Goal: Book appointment/travel/reservation

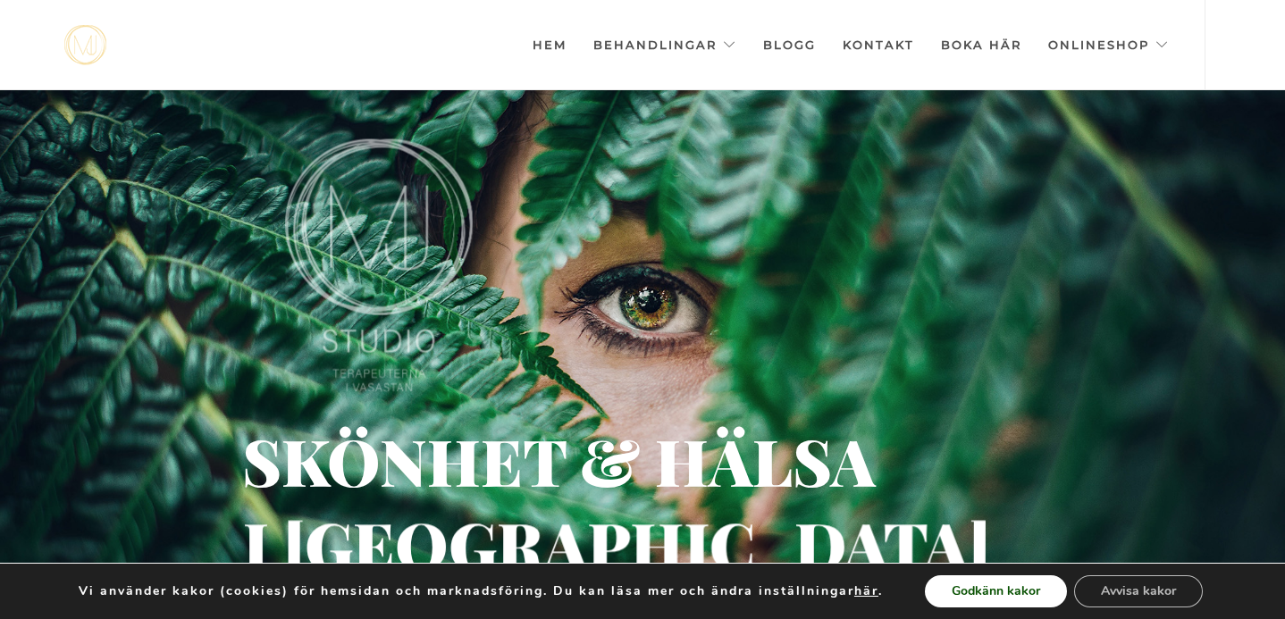
click at [1029, 599] on button "Godkänn kakor" at bounding box center [996, 591] width 142 height 32
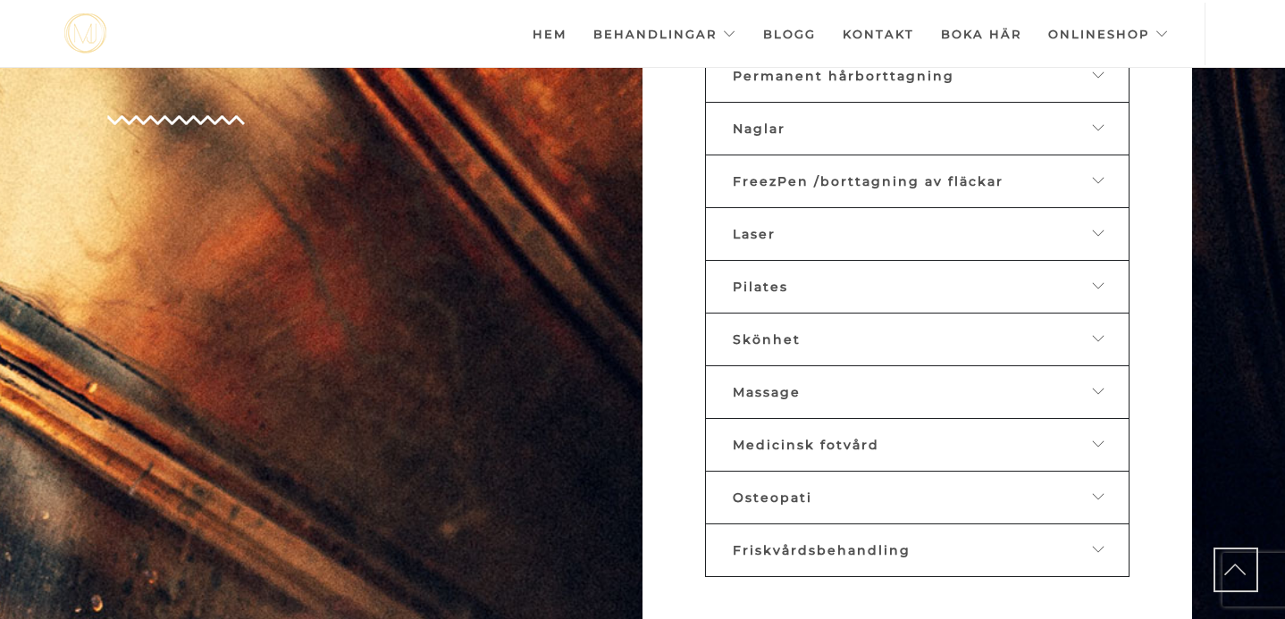
scroll to position [951, 0]
click at [948, 435] on div "Medicinsk fotvård" at bounding box center [903, 443] width 341 height 16
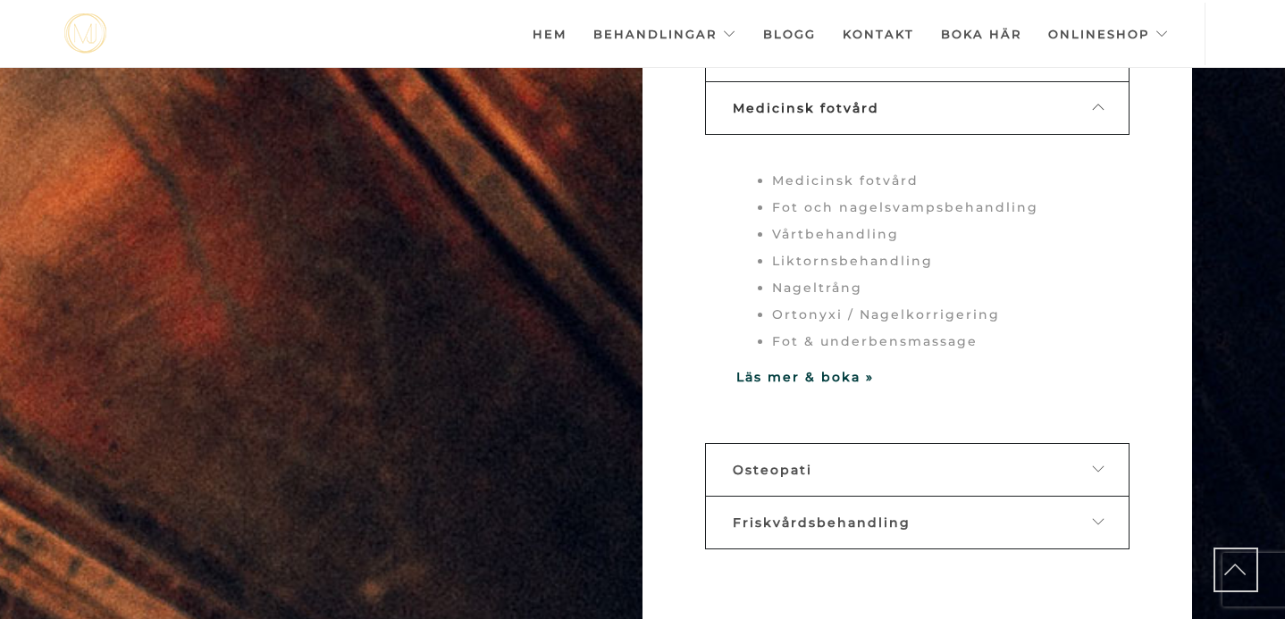
scroll to position [1292, 0]
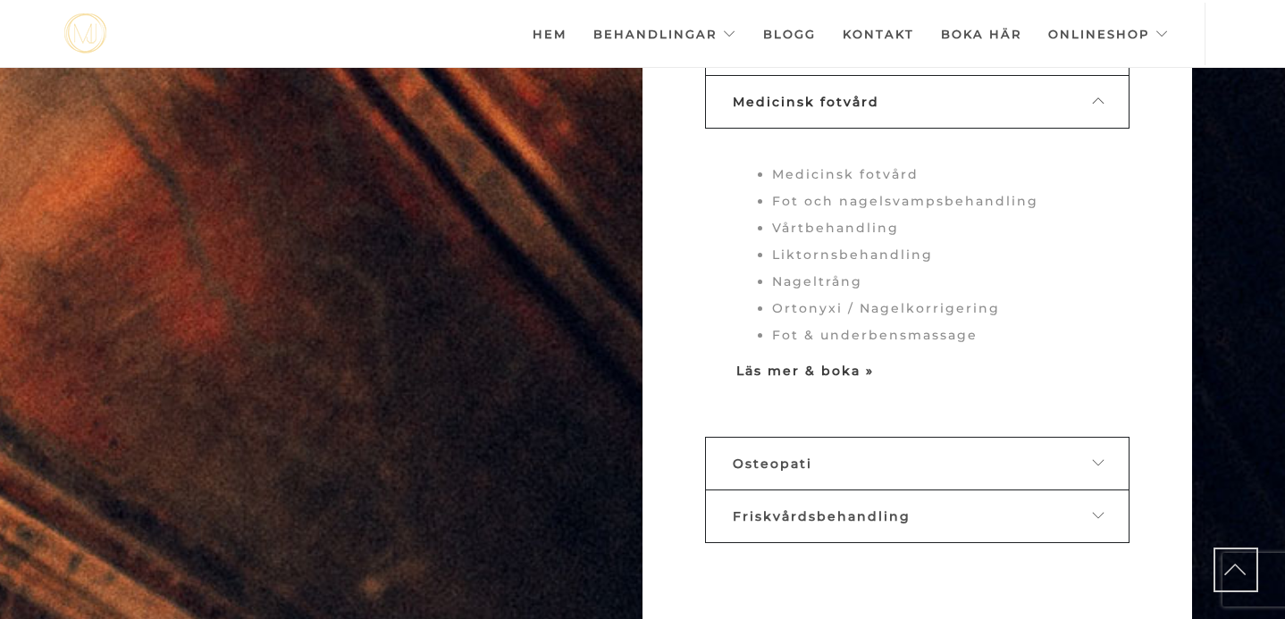
click at [836, 363] on strong "Läs mer & boka »" at bounding box center [805, 371] width 138 height 16
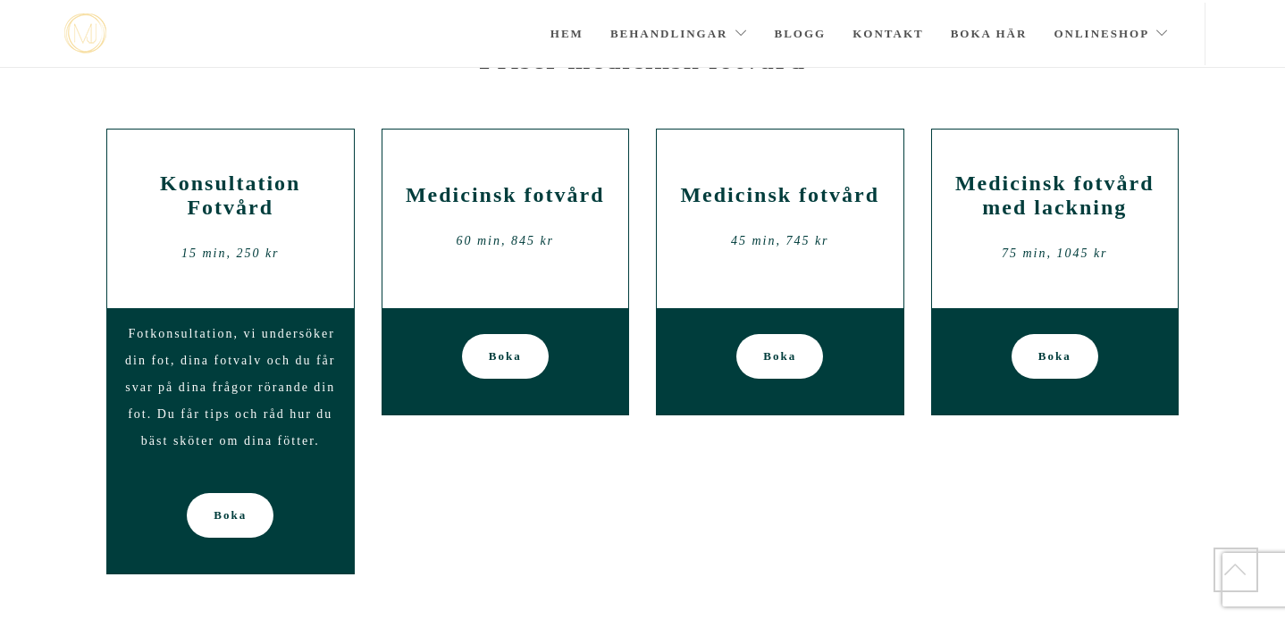
scroll to position [175, 0]
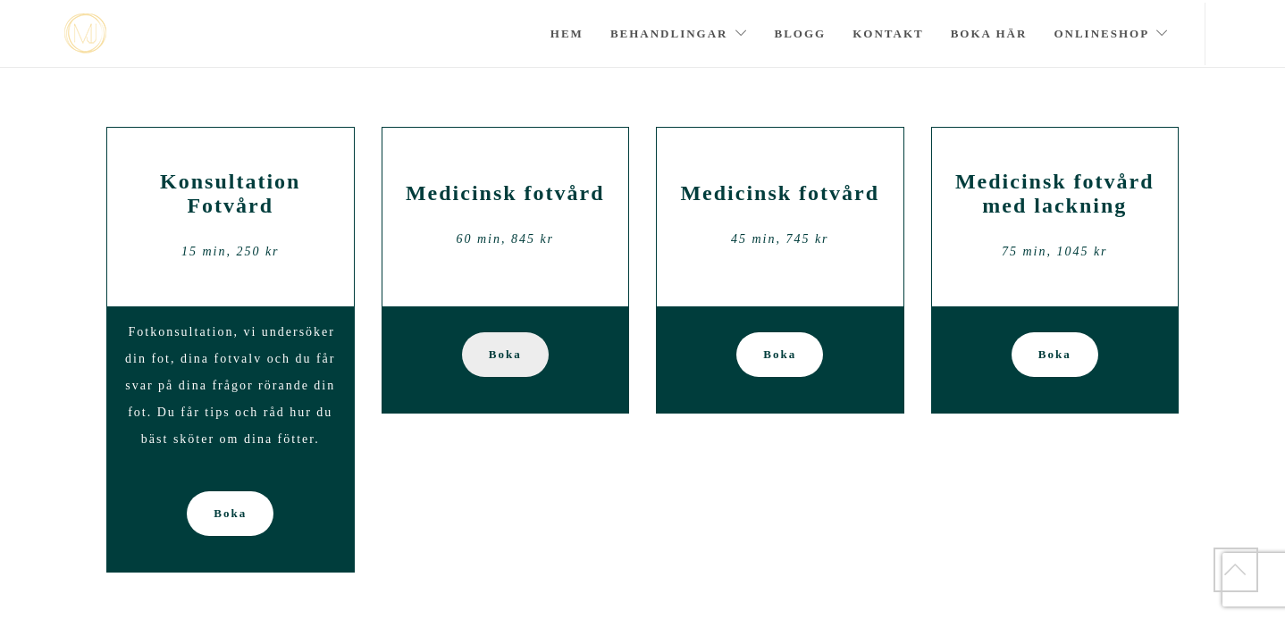
click at [514, 353] on span "Boka" at bounding box center [505, 354] width 33 height 45
